Goal: Book appointment/travel/reservation

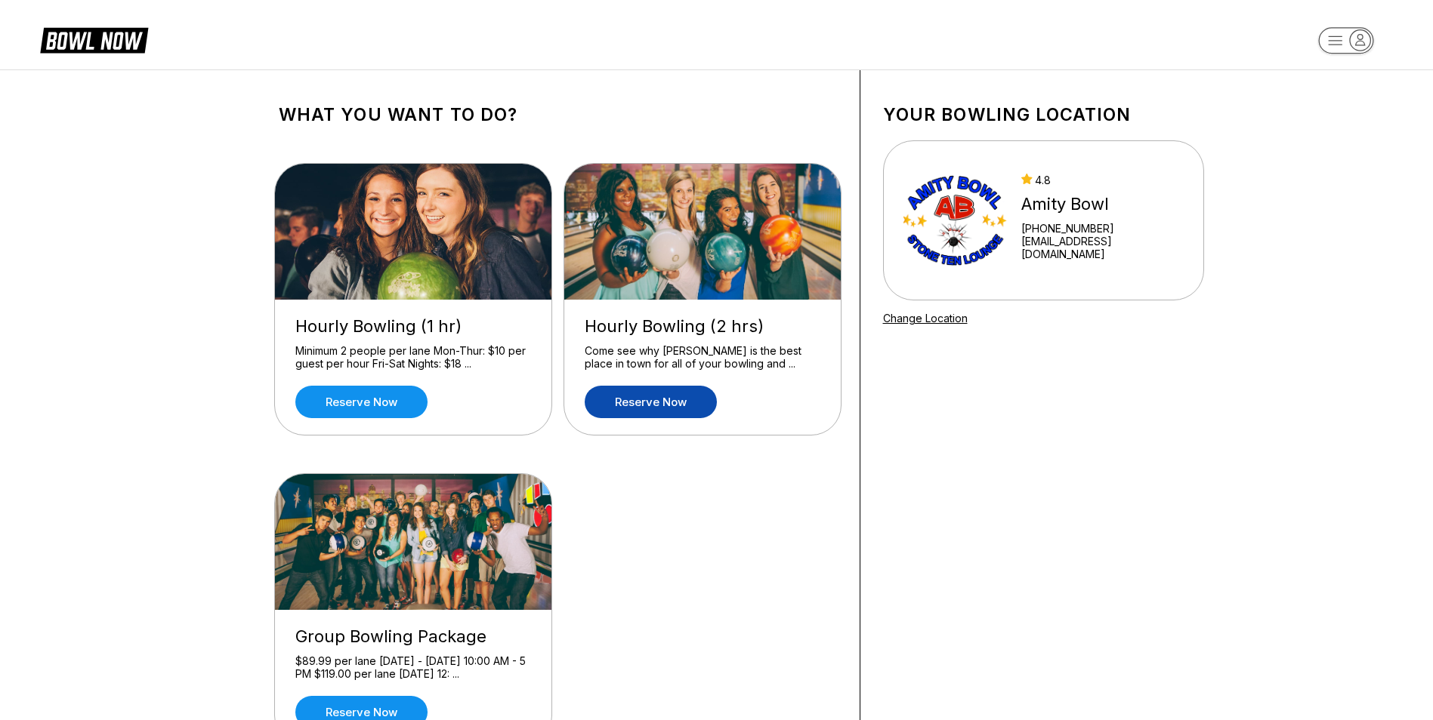
click at [659, 404] on link "Reserve now" at bounding box center [651, 402] width 132 height 32
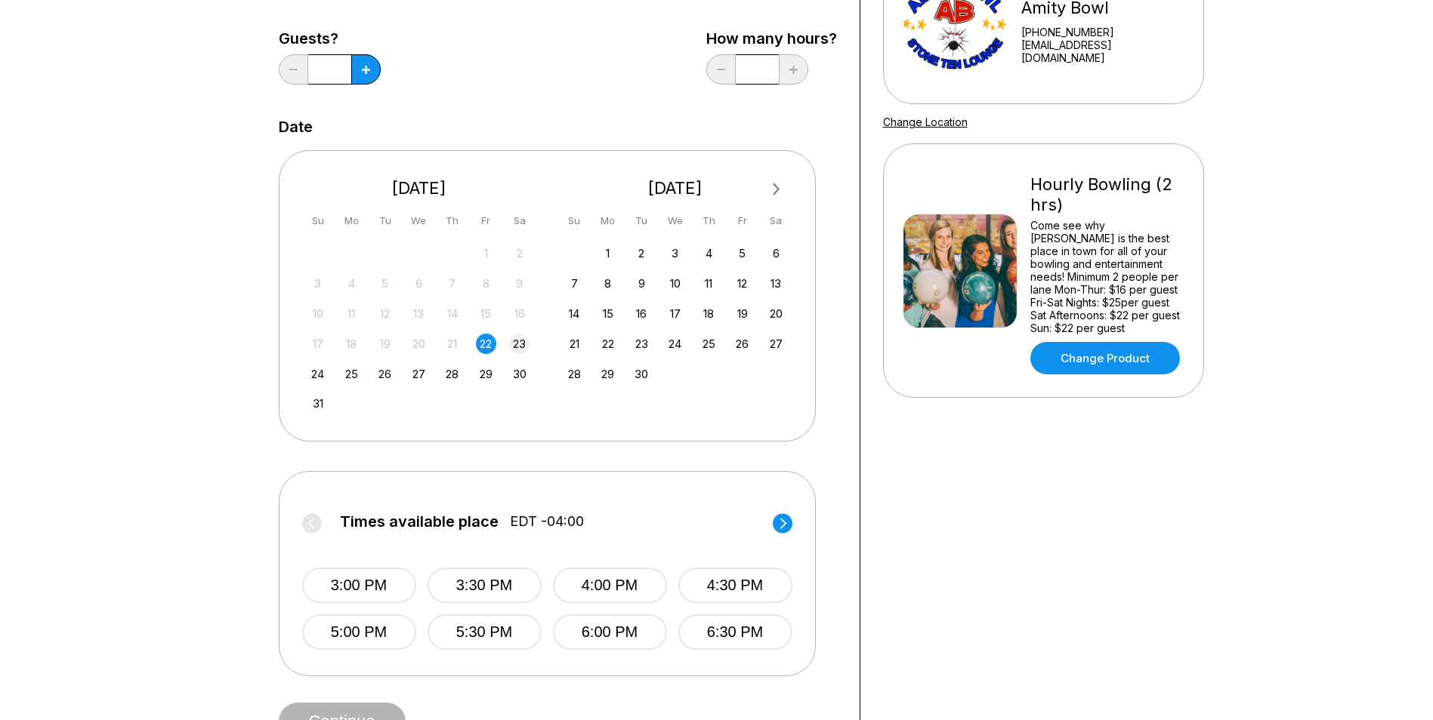
scroll to position [227, 0]
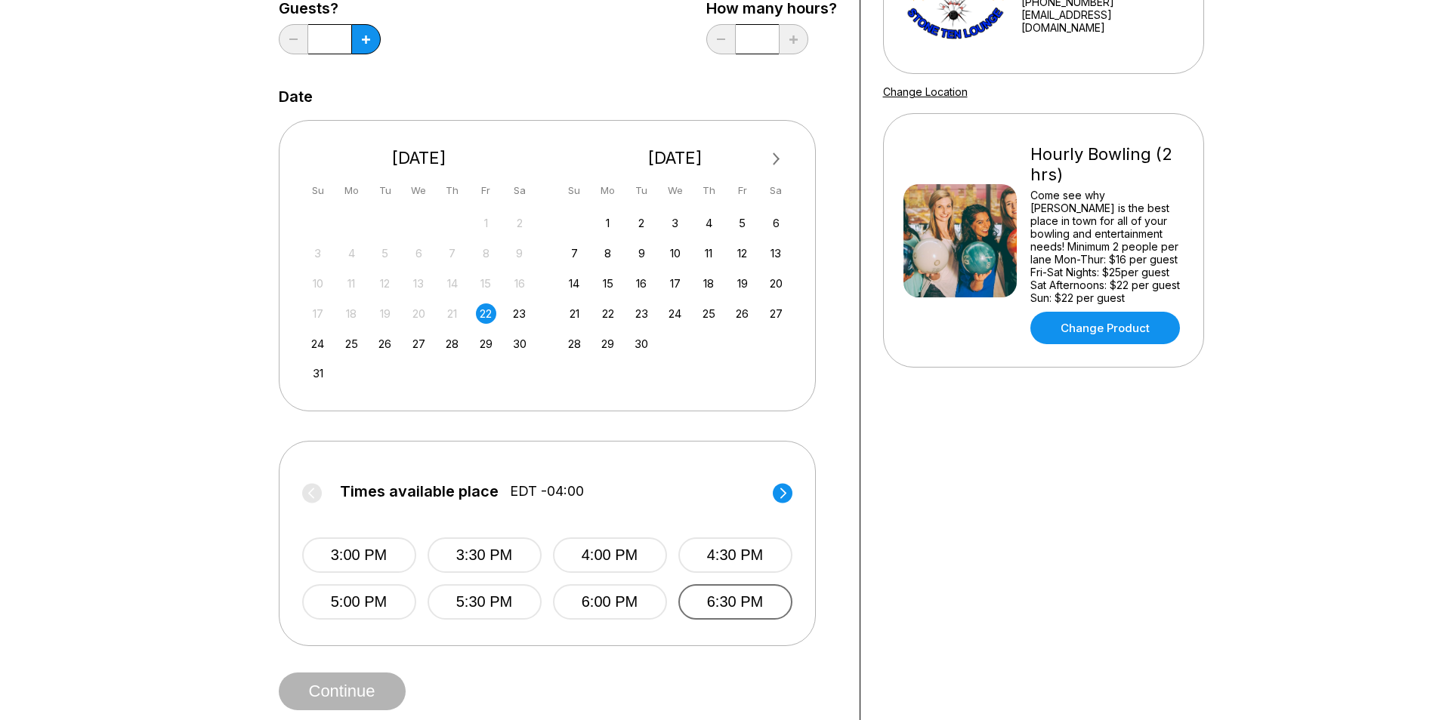
click at [729, 600] on button "6:30 PM" at bounding box center [735, 602] width 114 height 35
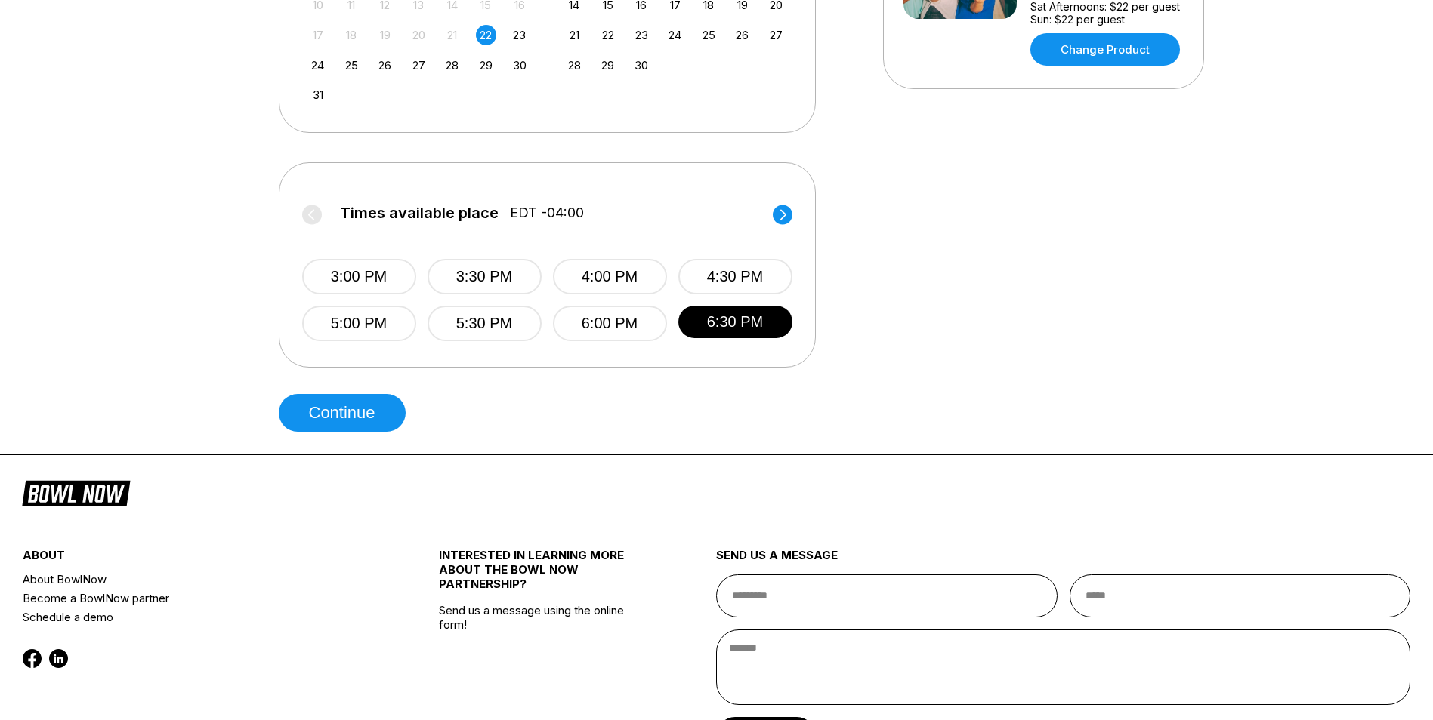
scroll to position [529, 0]
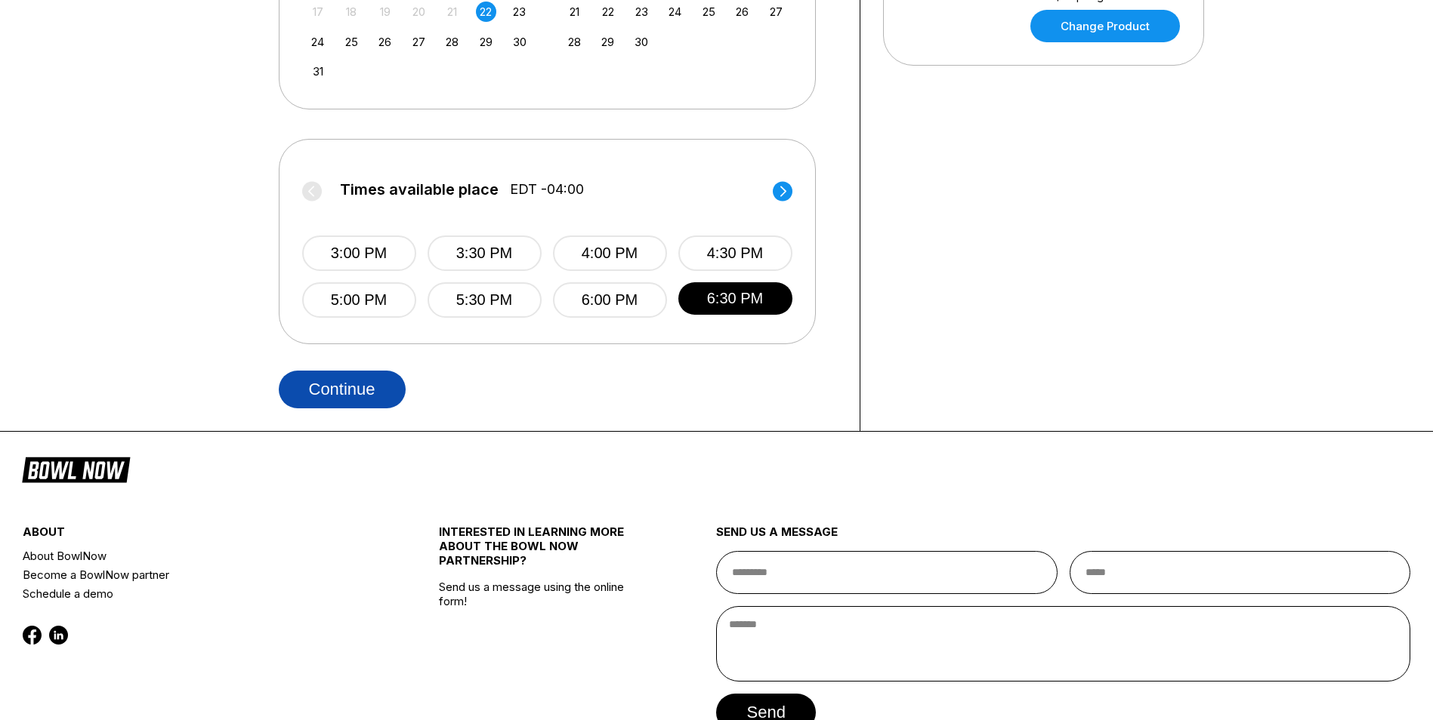
click at [385, 387] on button "Continue" at bounding box center [342, 390] width 127 height 38
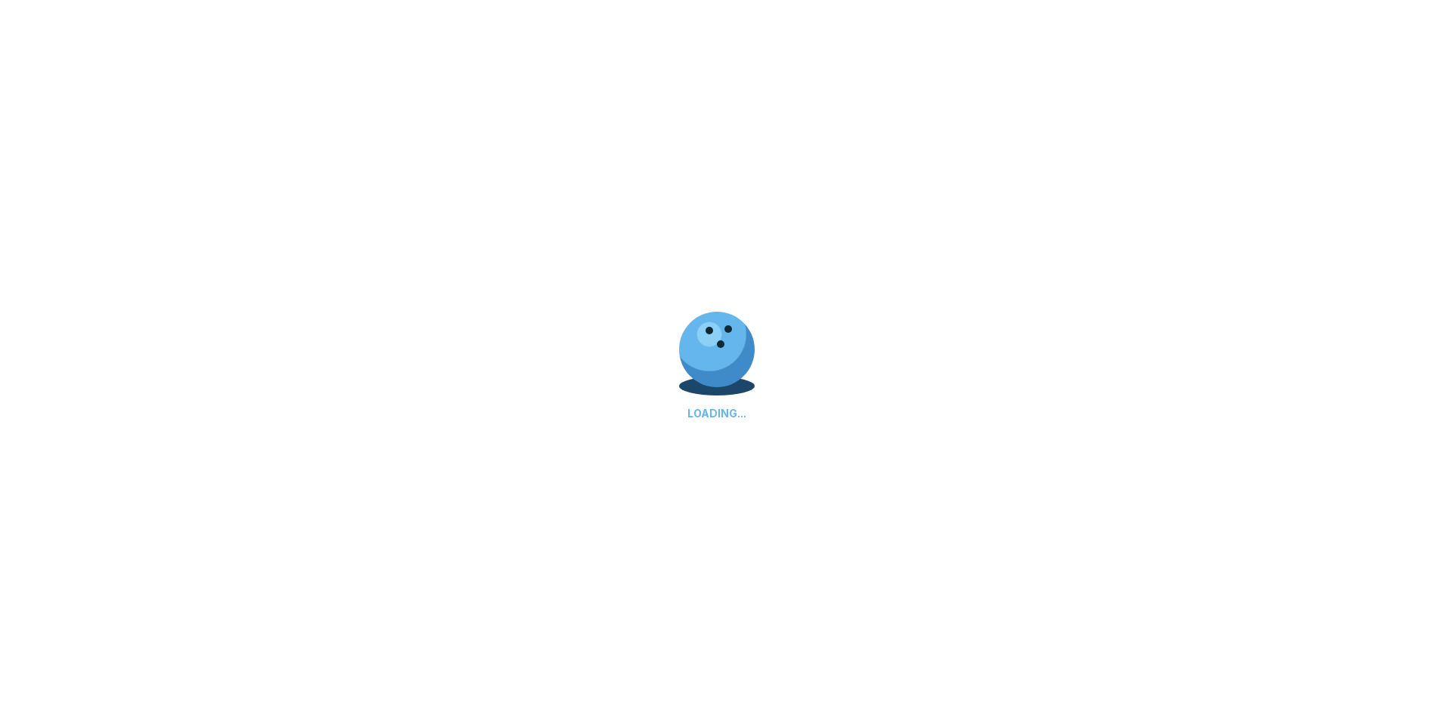
select select "**"
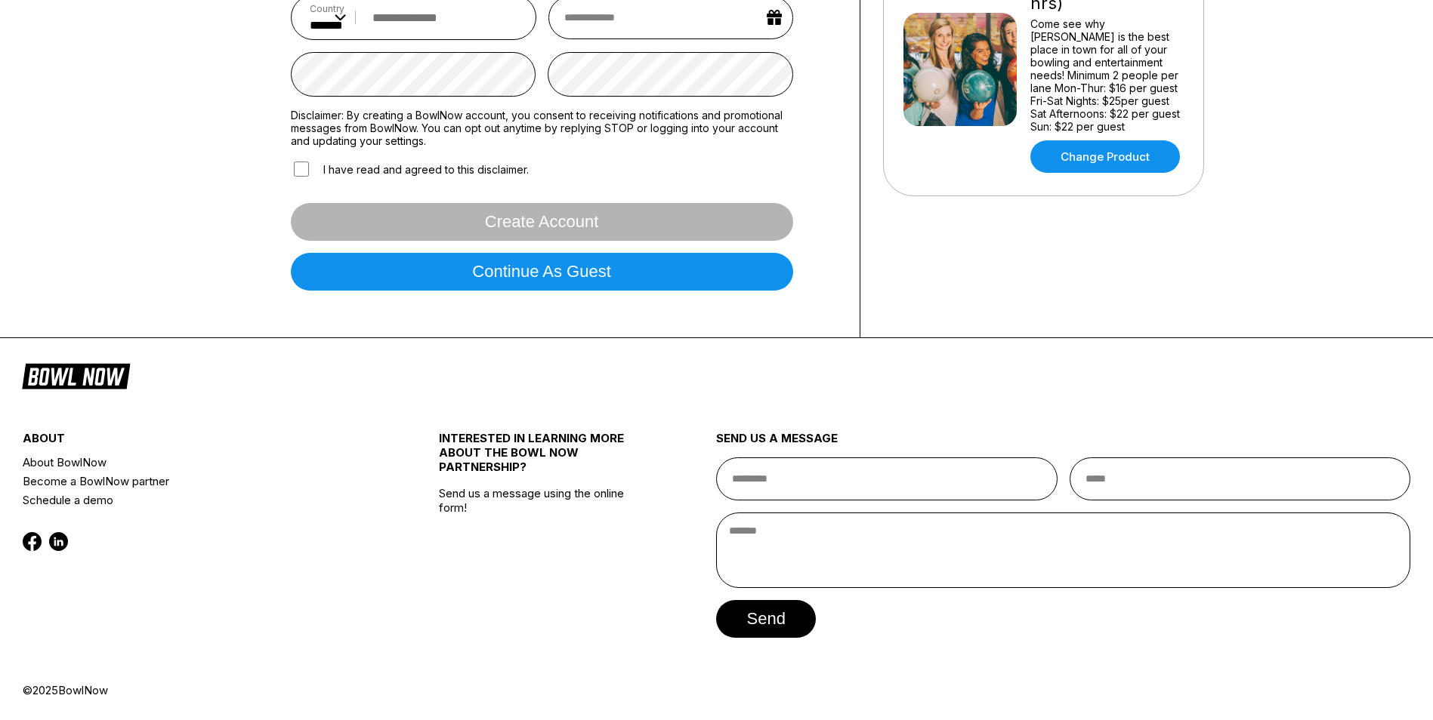
scroll to position [0, 0]
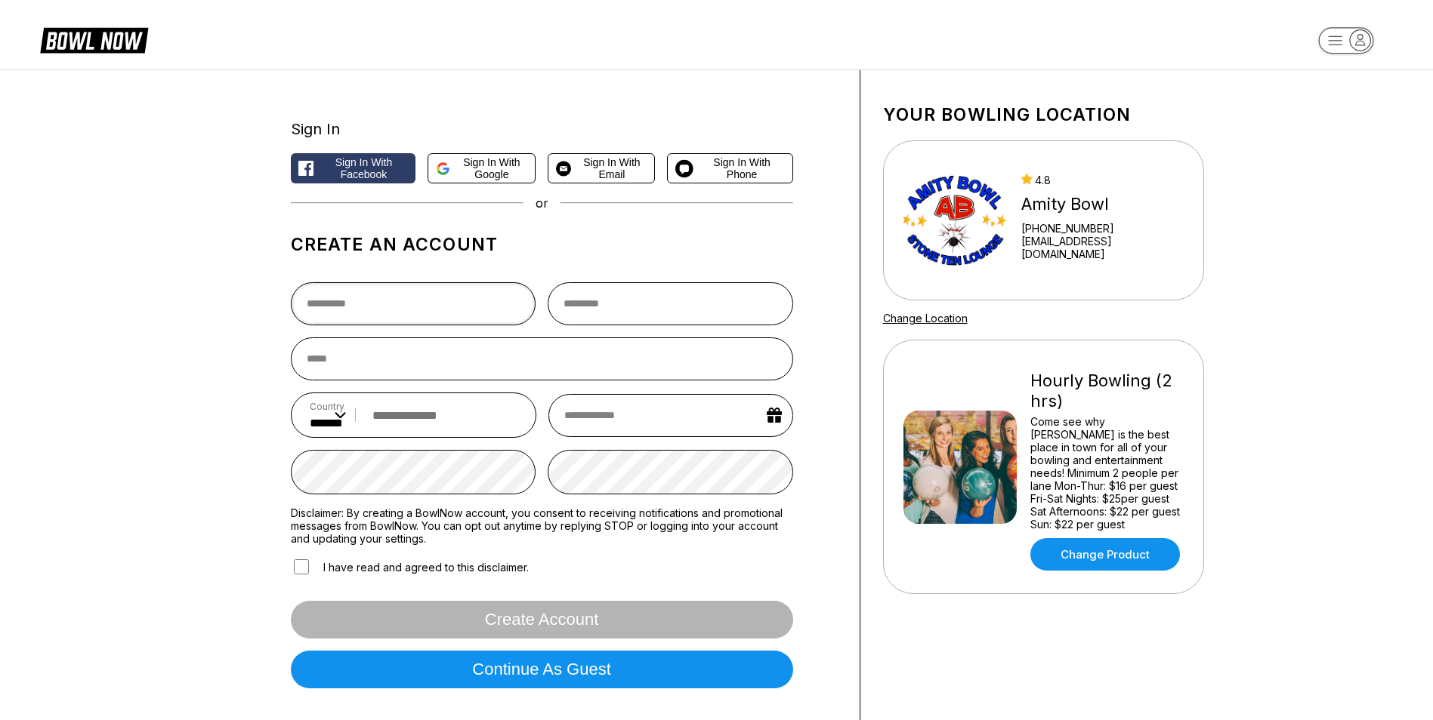
click at [396, 316] on input "text" at bounding box center [413, 303] width 245 height 43
click at [585, 167] on span "Sign in with Email" at bounding box center [611, 168] width 69 height 24
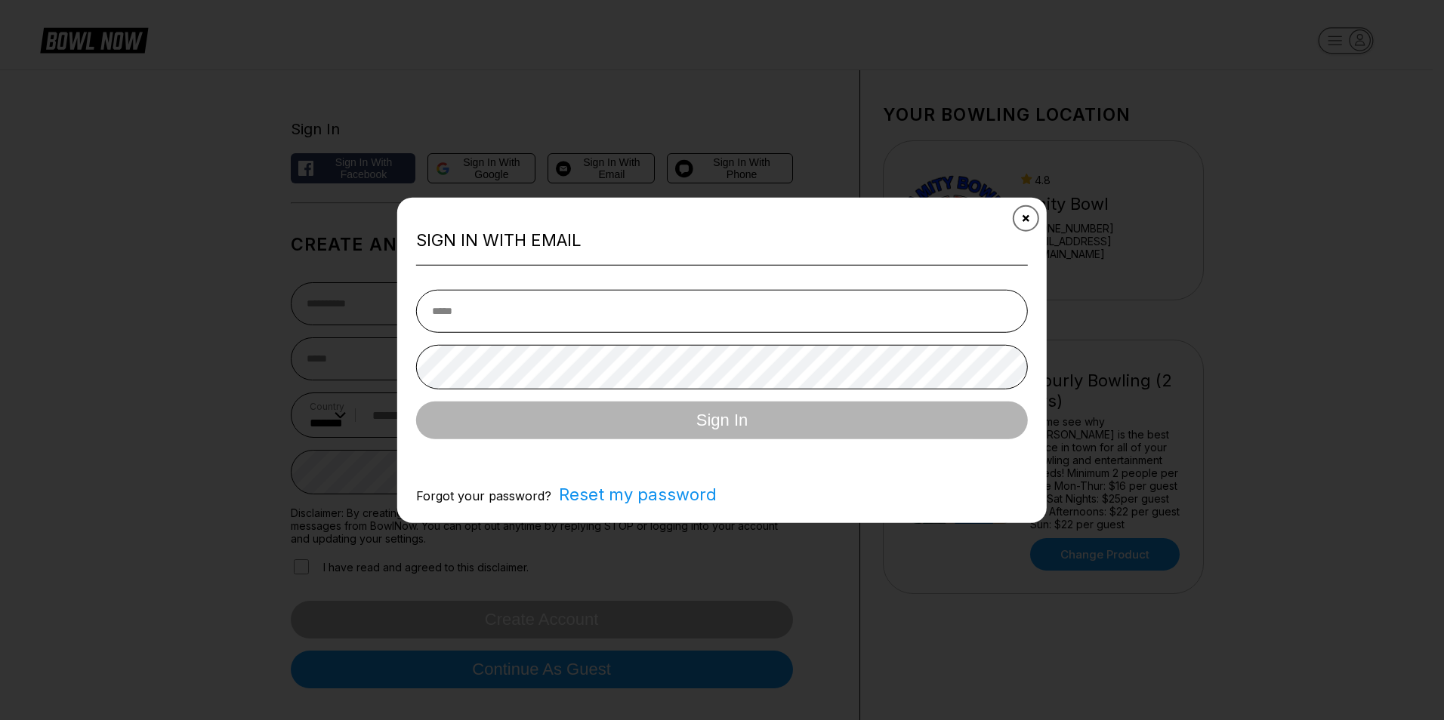
click at [1013, 215] on button "Close" at bounding box center [1025, 218] width 37 height 37
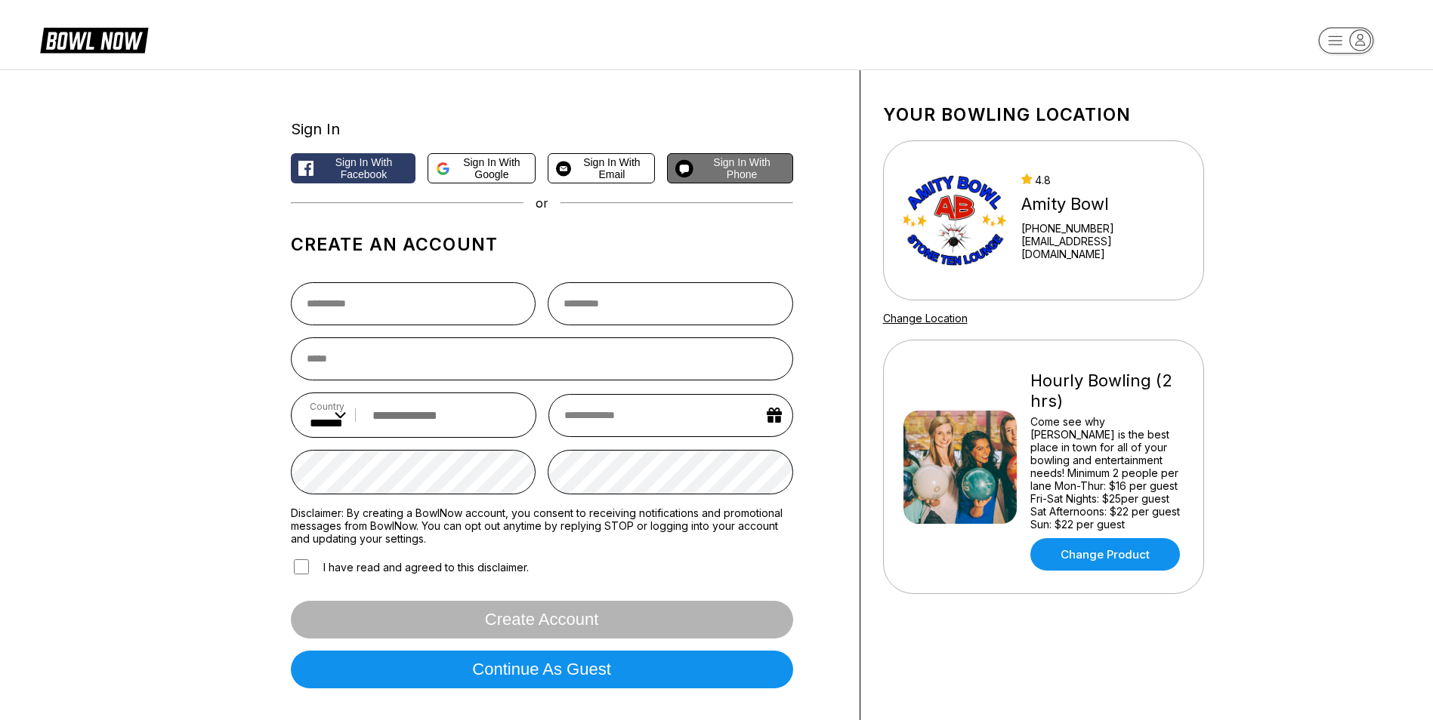
click at [690, 167] on circle at bounding box center [684, 168] width 18 height 18
select select "**"
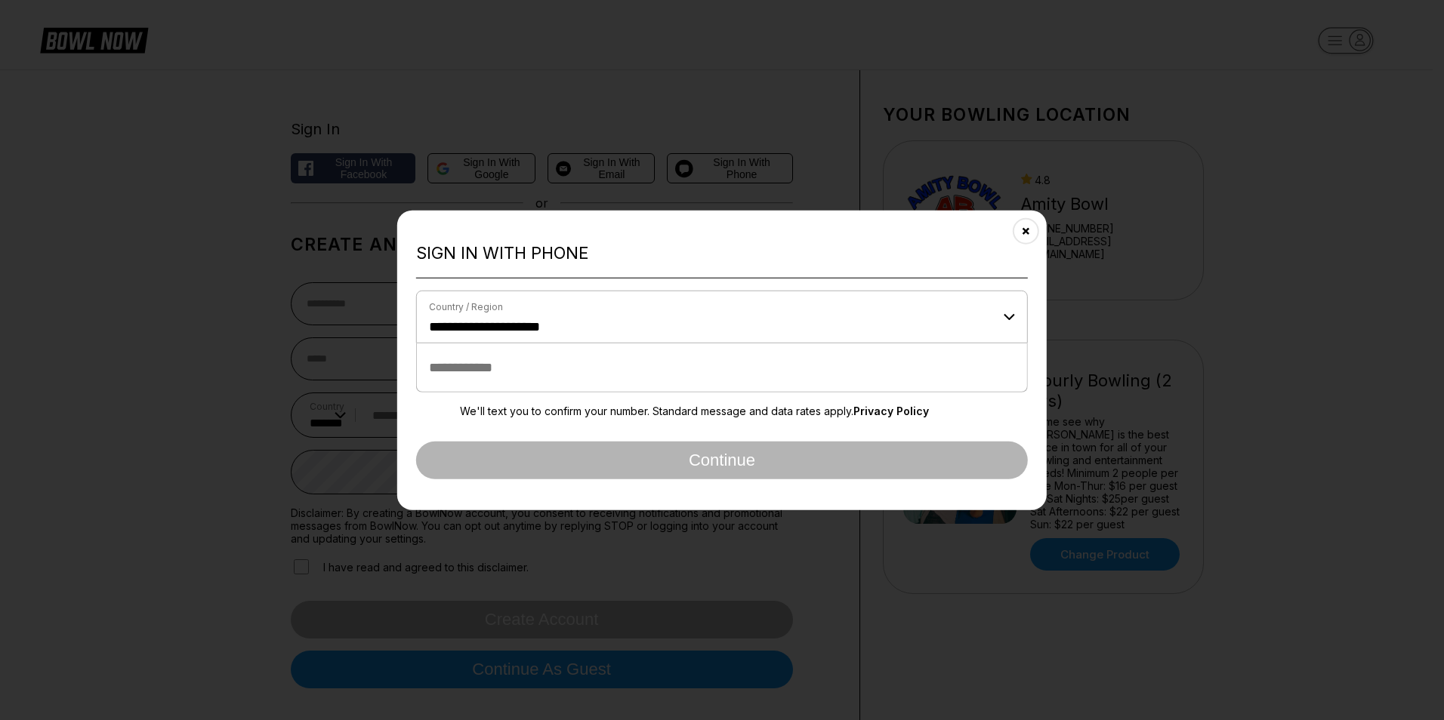
click at [534, 366] on input "tel" at bounding box center [722, 367] width 612 height 49
type input "**********"
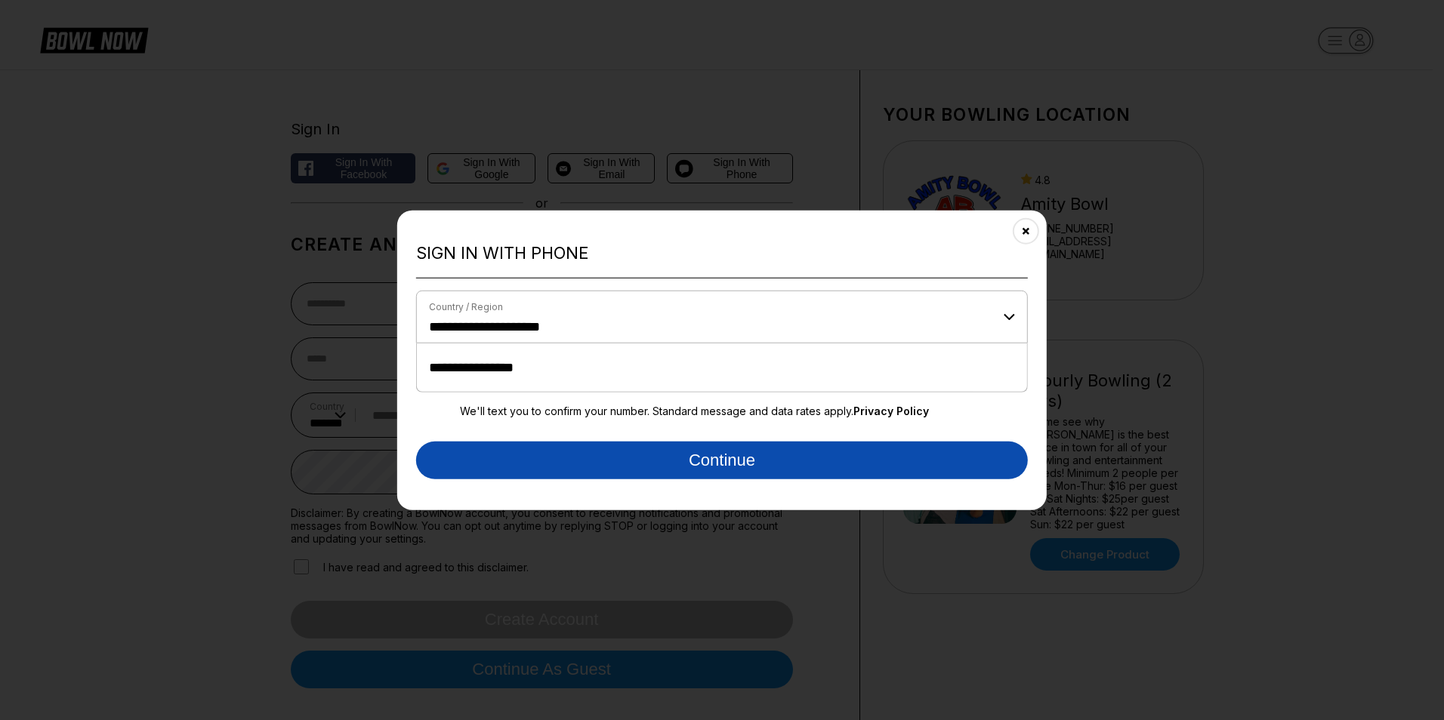
click at [590, 455] on button "Continue" at bounding box center [722, 460] width 612 height 38
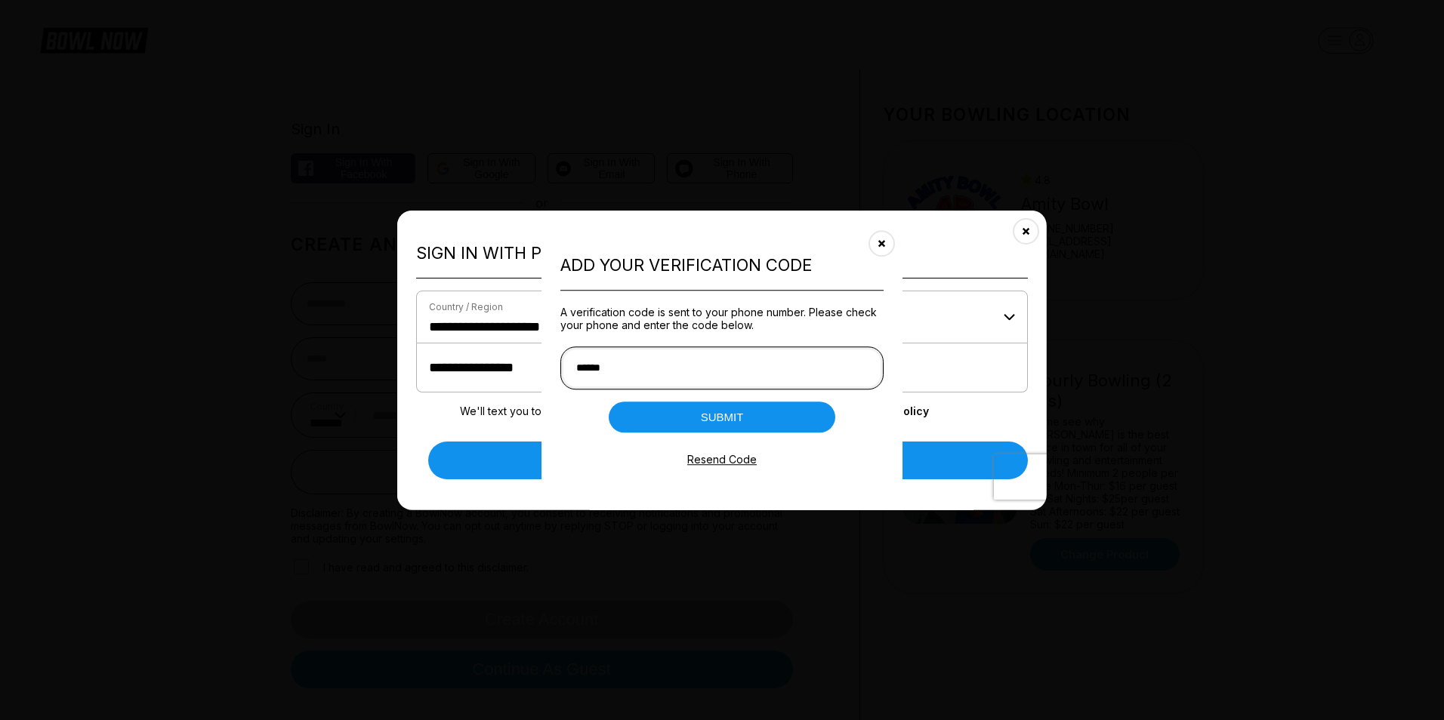
type input "******"
click at [716, 411] on button "Submit" at bounding box center [722, 417] width 227 height 31
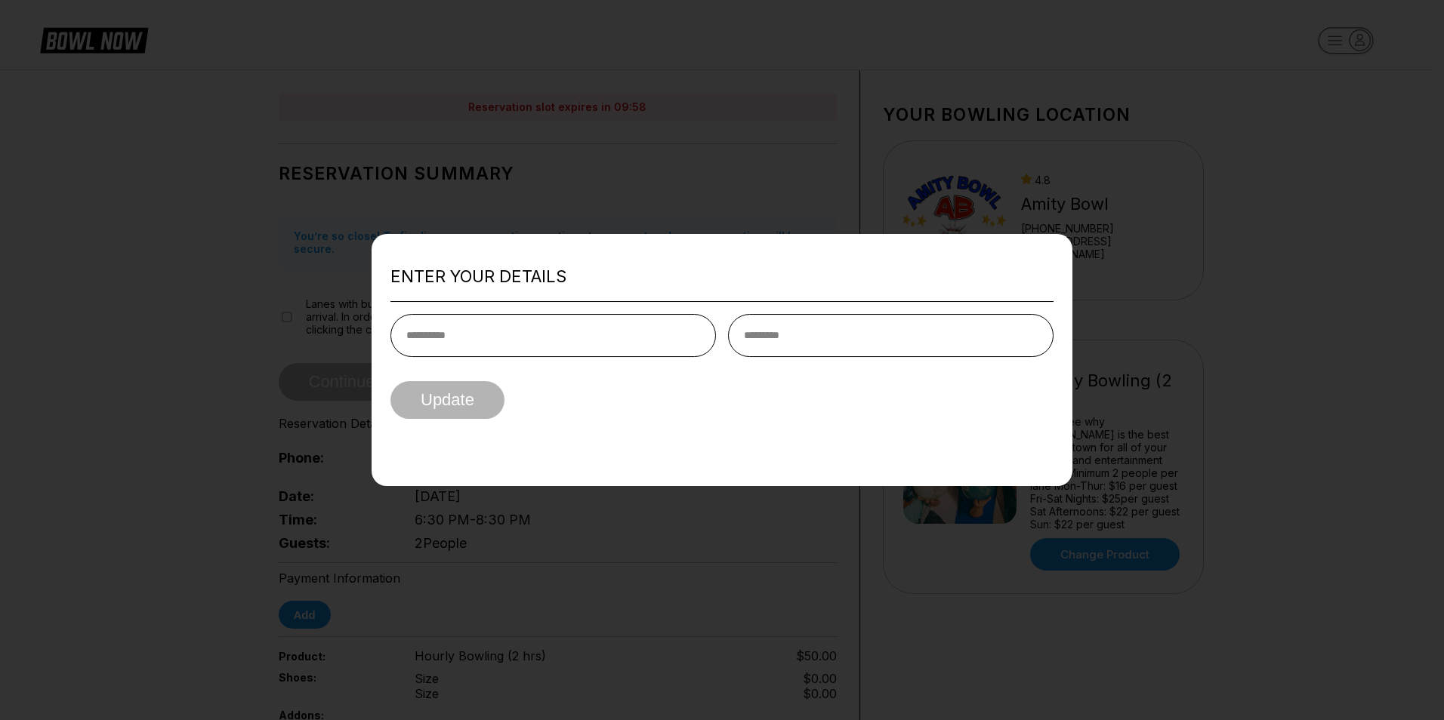
click at [492, 346] on input "text" at bounding box center [552, 335] width 325 height 43
type input "******"
click at [820, 333] on input "text" at bounding box center [890, 335] width 325 height 43
type input "*****"
drag, startPoint x: 368, startPoint y: 394, endPoint x: 375, endPoint y: 395, distance: 7.6
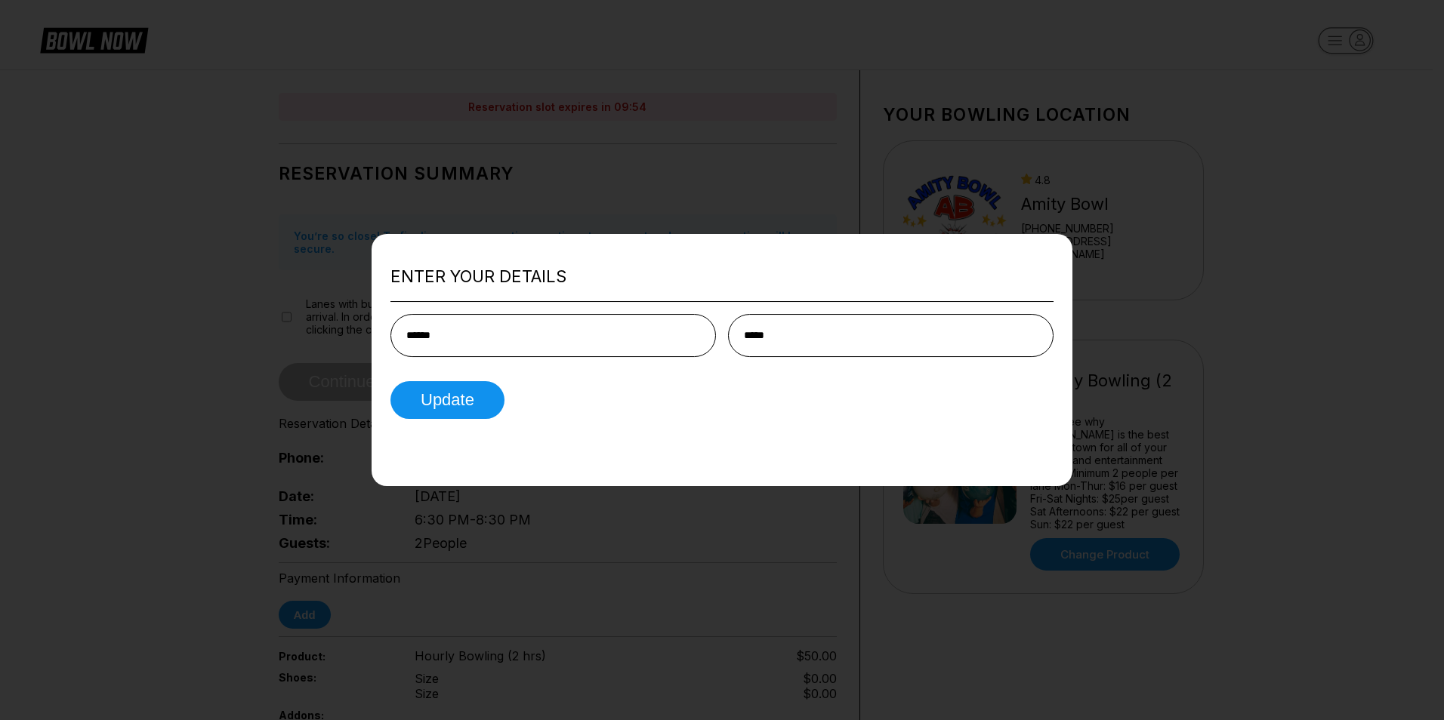
click at [369, 394] on div at bounding box center [722, 360] width 1444 height 720
click at [410, 392] on button "Update" at bounding box center [447, 400] width 114 height 38
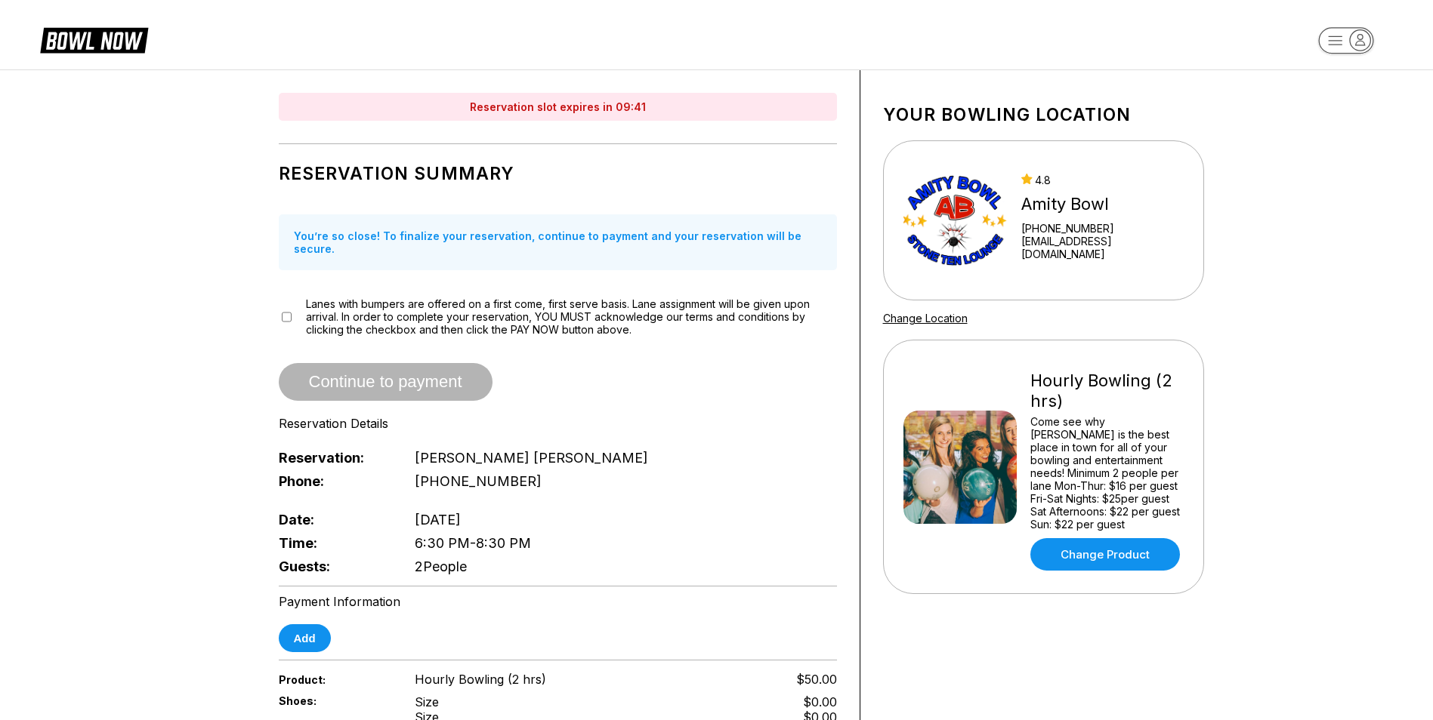
click at [367, 375] on span "Continue to payment" at bounding box center [386, 382] width 214 height 15
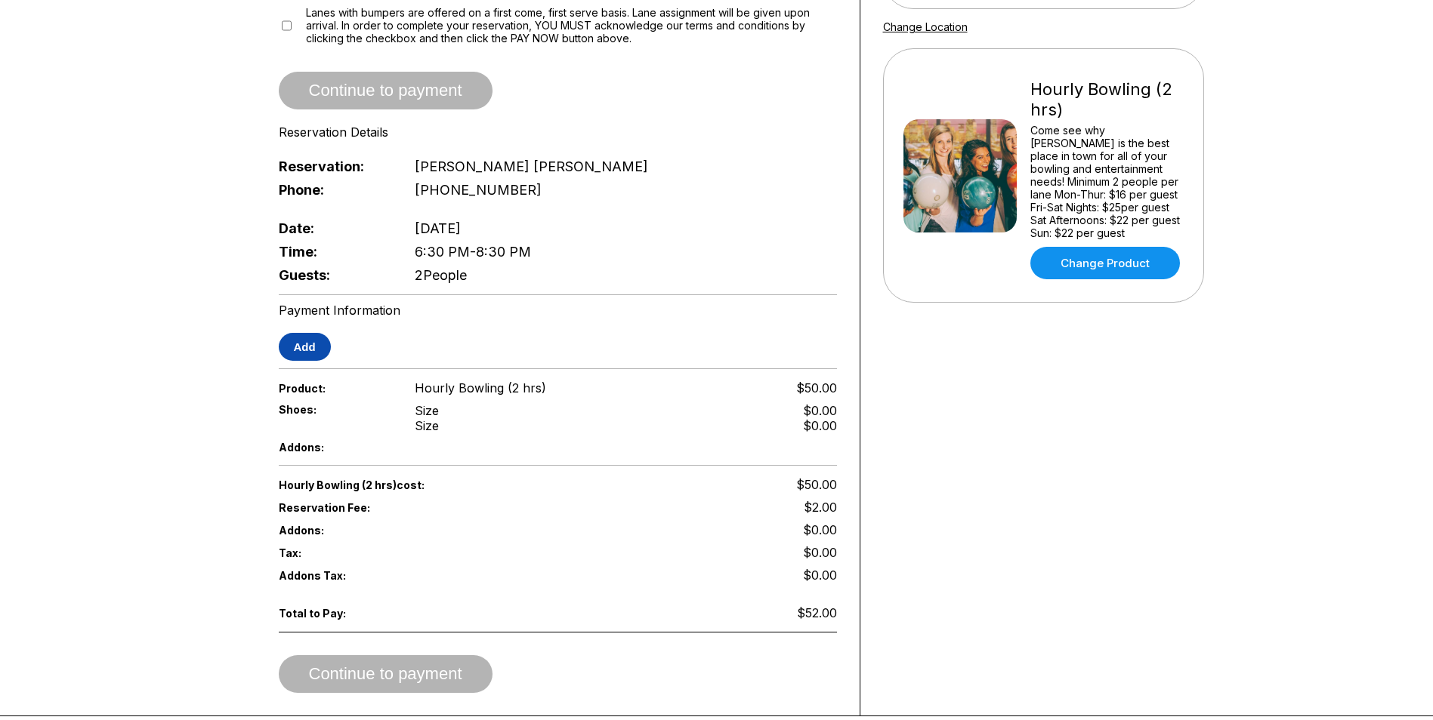
scroll to position [302, 0]
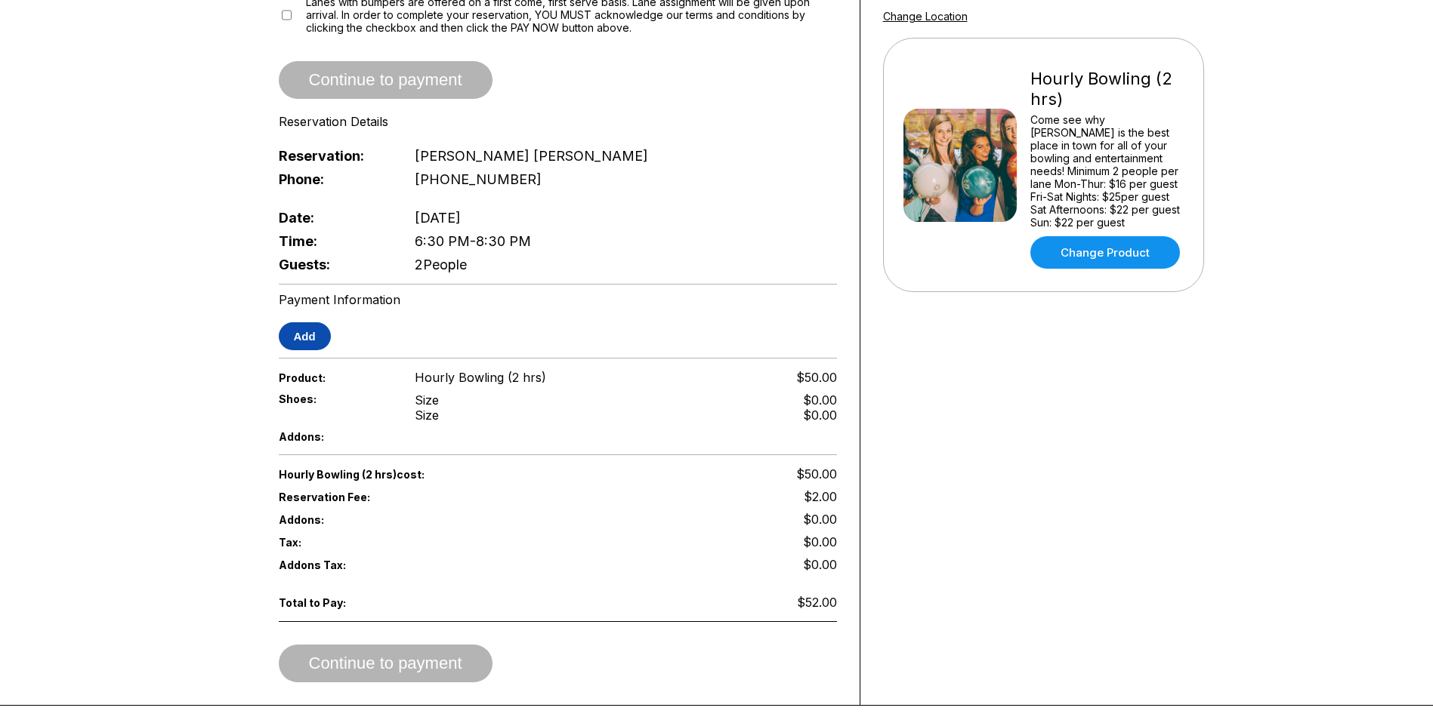
click at [294, 322] on button "Add" at bounding box center [305, 336] width 52 height 28
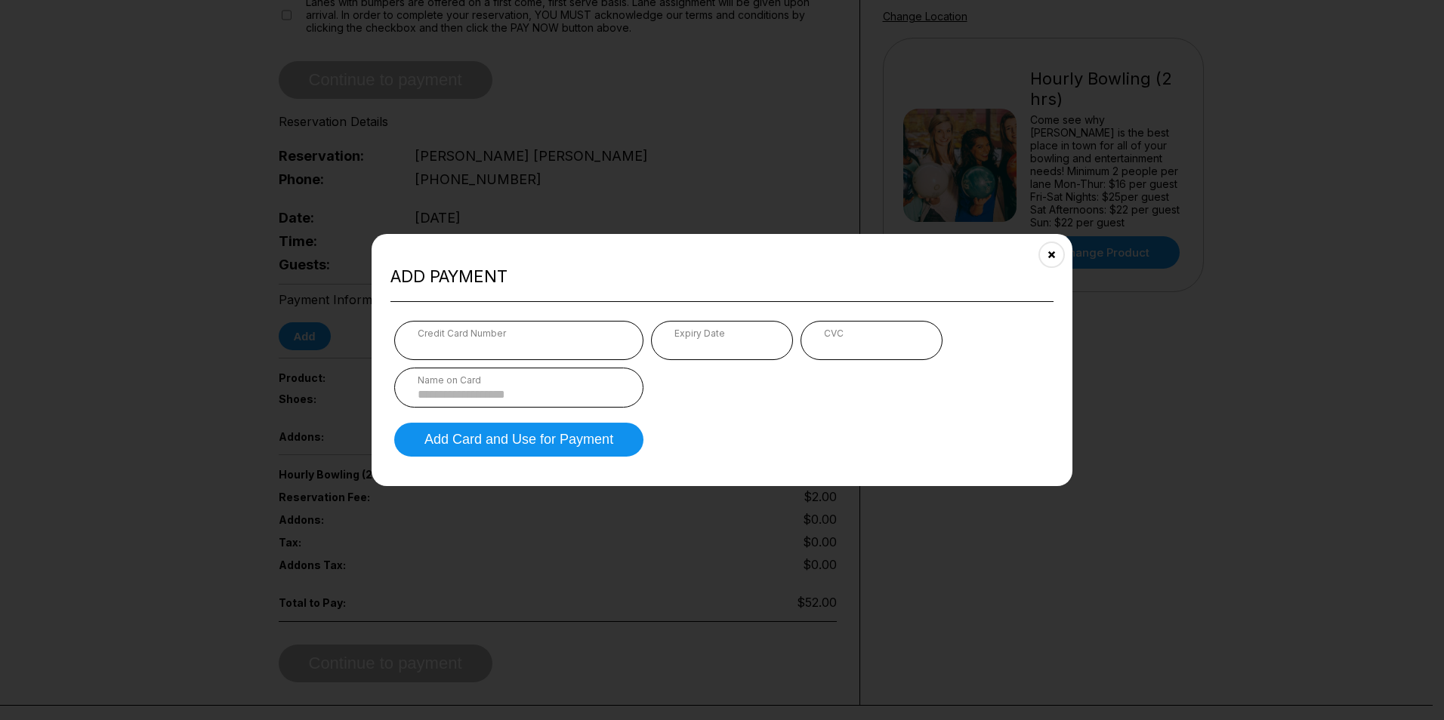
click at [671, 347] on div "Expiry Date" at bounding box center [722, 340] width 142 height 39
click at [822, 353] on div "CVC" at bounding box center [871, 340] width 142 height 39
click at [511, 398] on input at bounding box center [519, 394] width 202 height 13
type input "**********"
click at [528, 443] on button "Add Card and Use for Payment" at bounding box center [518, 440] width 249 height 34
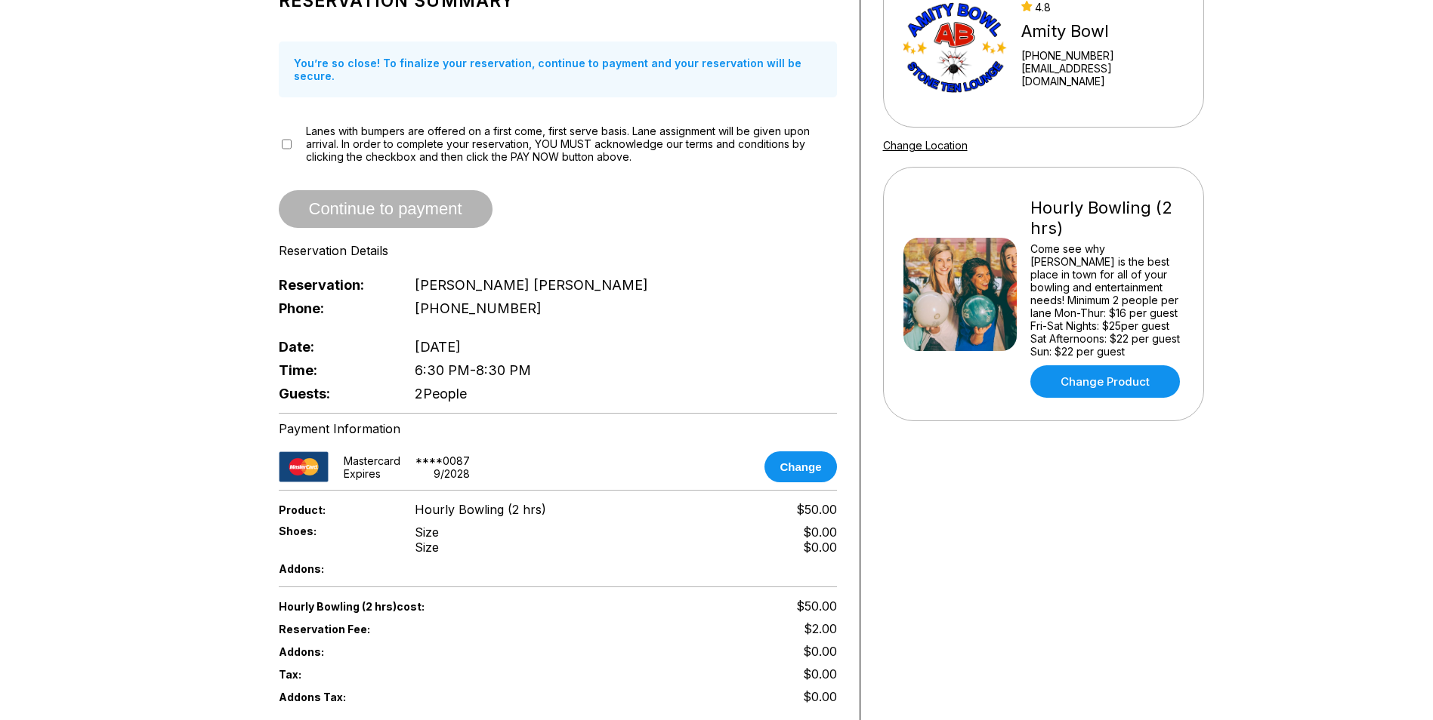
scroll to position [151, 0]
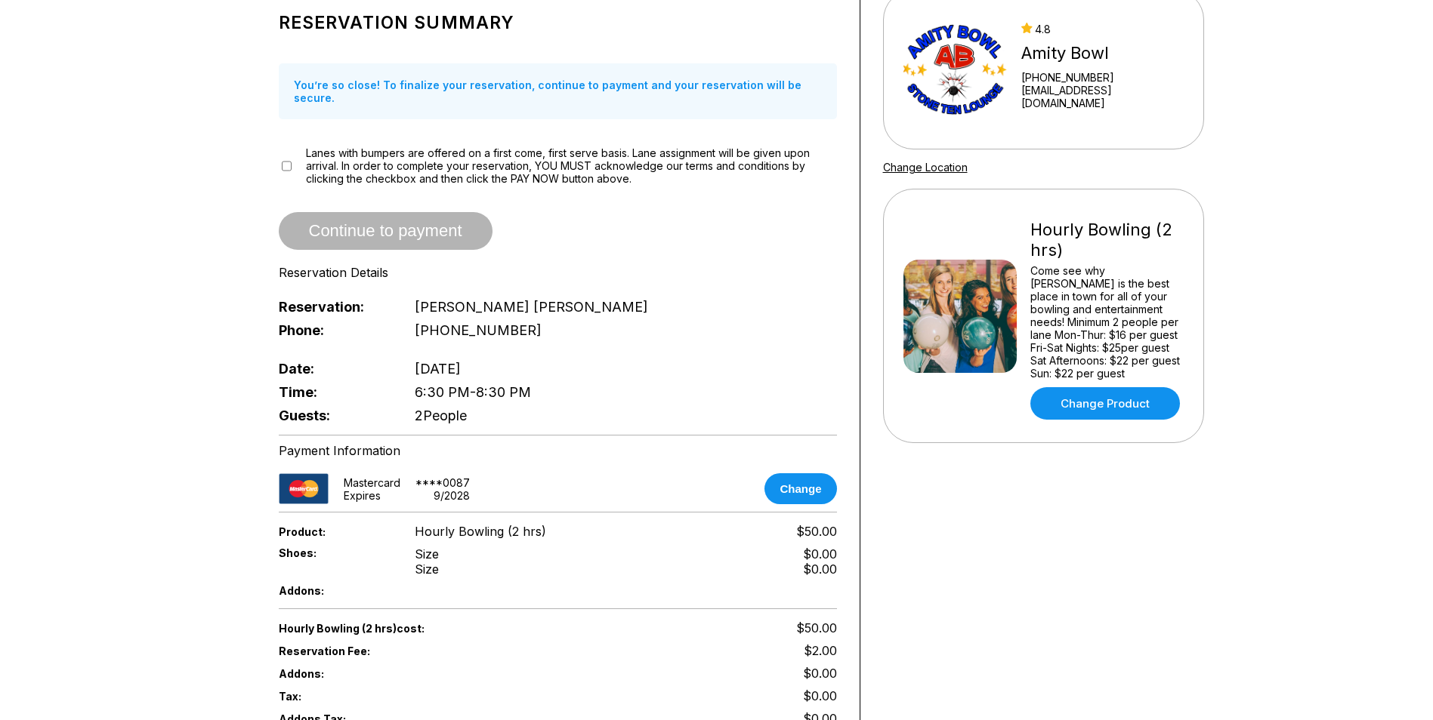
click at [273, 159] on div "Reservation slot expires in 08:28 Reservation Summary You’re so close! To final…" at bounding box center [558, 389] width 604 height 940
click at [389, 221] on button "Continue to payment" at bounding box center [386, 231] width 214 height 38
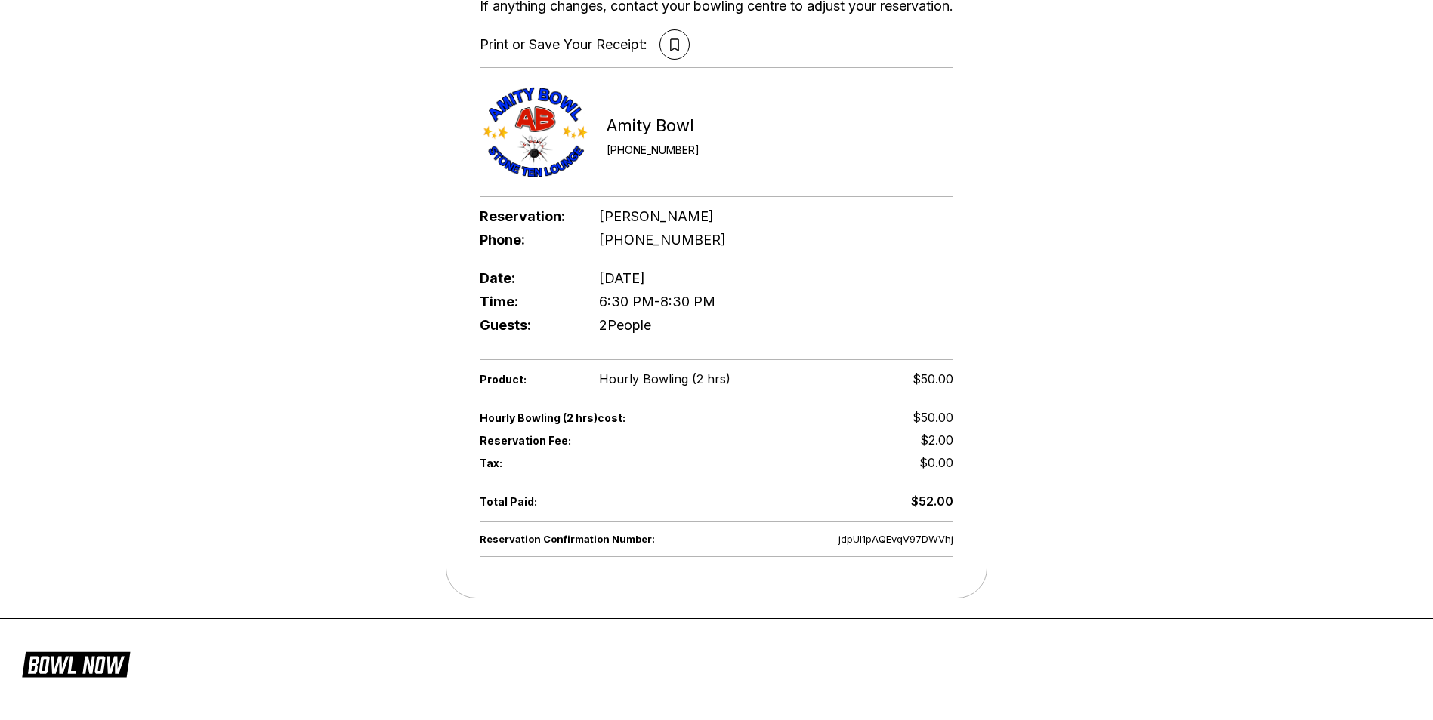
scroll to position [184, 0]
